Goal: Information Seeking & Learning: Understand process/instructions

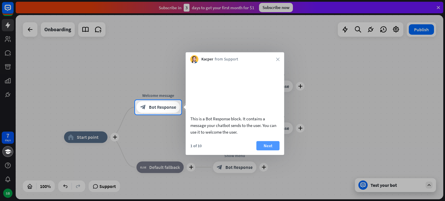
click at [273, 150] on button "Next" at bounding box center [267, 145] width 23 height 9
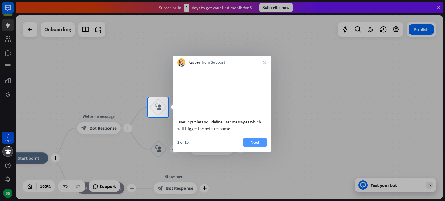
click at [264, 147] on button "Next" at bounding box center [254, 142] width 23 height 9
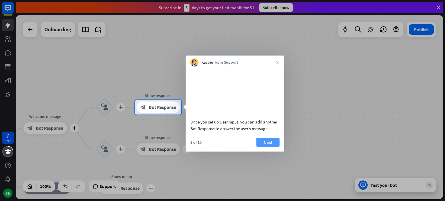
click at [264, 147] on button "Next" at bounding box center [267, 142] width 23 height 9
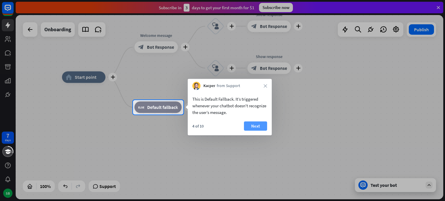
click at [254, 126] on button "Next" at bounding box center [255, 126] width 23 height 9
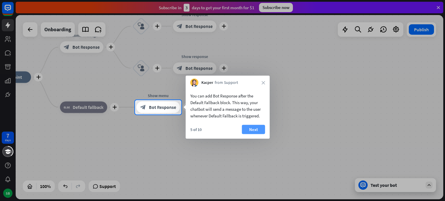
click at [254, 130] on button "Next" at bounding box center [253, 129] width 23 height 9
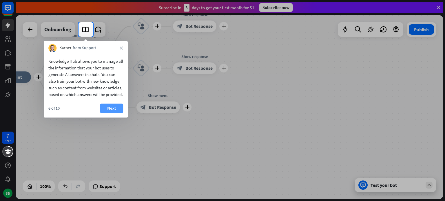
click at [114, 113] on button "Next" at bounding box center [111, 108] width 23 height 9
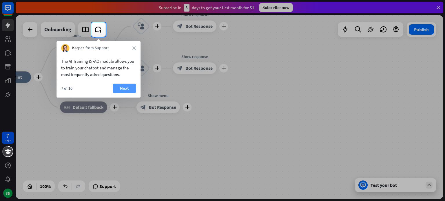
click at [124, 91] on button "Next" at bounding box center [124, 88] width 23 height 9
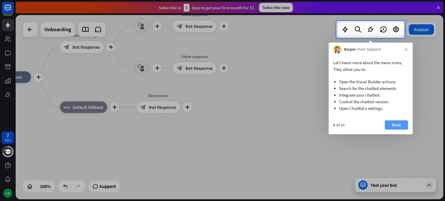
click at [396, 125] on button "Next" at bounding box center [396, 124] width 23 height 9
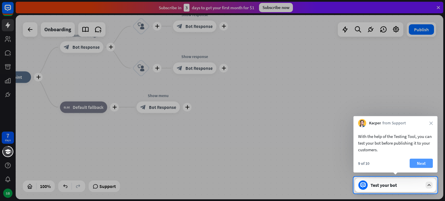
click at [417, 164] on button "Next" at bounding box center [421, 163] width 23 height 9
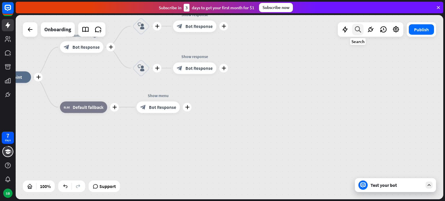
click at [356, 30] on icon at bounding box center [358, 30] width 8 height 8
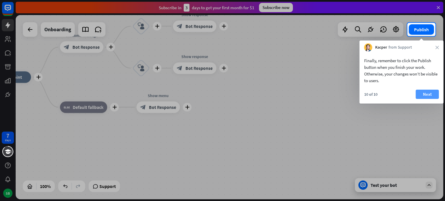
click at [433, 92] on button "Next" at bounding box center [427, 94] width 23 height 9
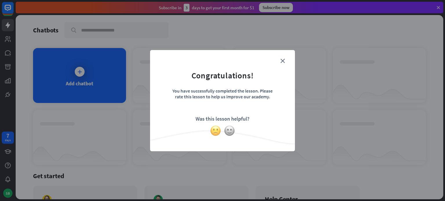
click at [220, 131] on img at bounding box center [215, 130] width 11 height 11
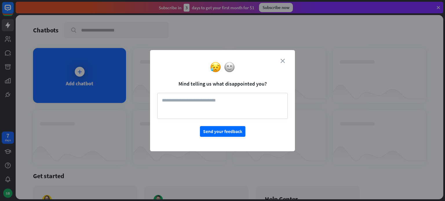
click at [282, 59] on icon "close" at bounding box center [282, 61] width 4 height 4
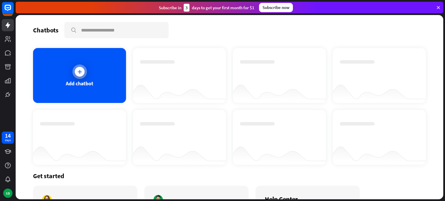
click at [81, 70] on icon at bounding box center [80, 72] width 6 height 6
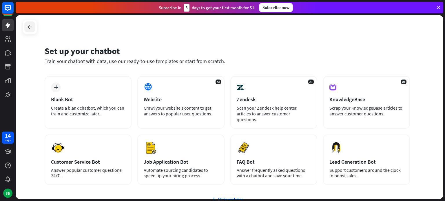
click at [30, 28] on icon at bounding box center [29, 26] width 7 height 7
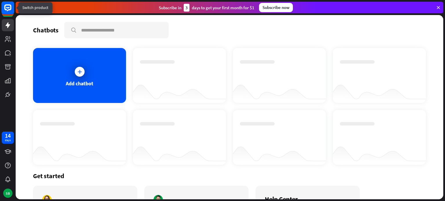
click at [10, 9] on icon at bounding box center [7, 7] width 7 height 7
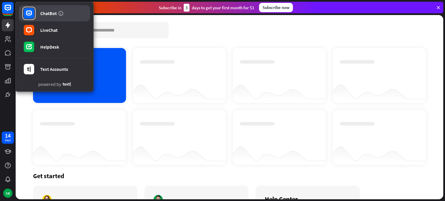
click at [31, 11] on icon at bounding box center [29, 13] width 6 height 6
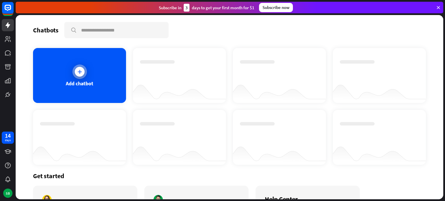
click at [78, 70] on icon at bounding box center [80, 72] width 6 height 6
